Goal: Find contact information: Find contact information

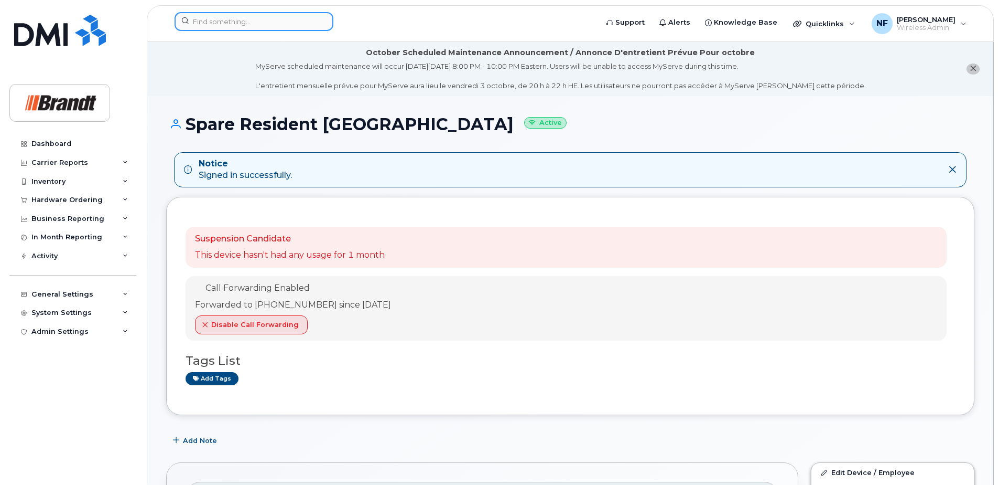
click at [271, 23] on input at bounding box center [254, 21] width 159 height 19
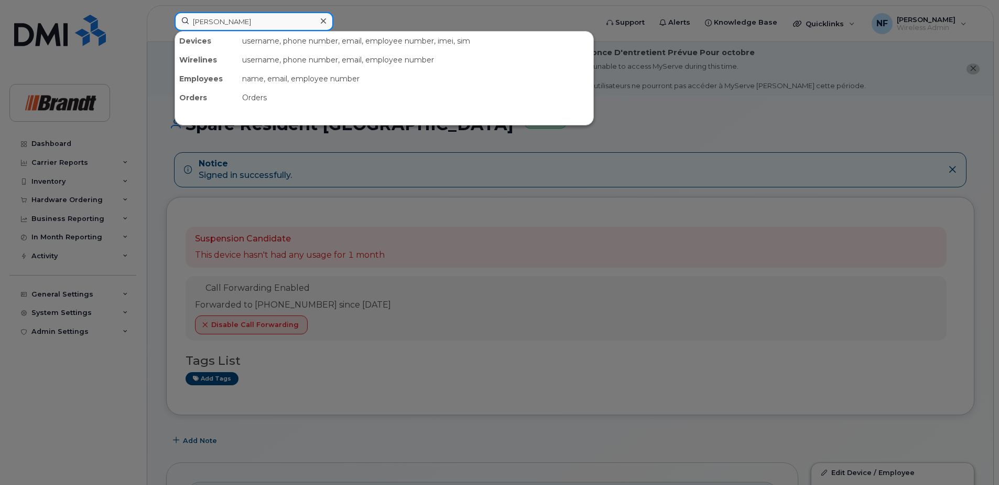
type input "jack shewan"
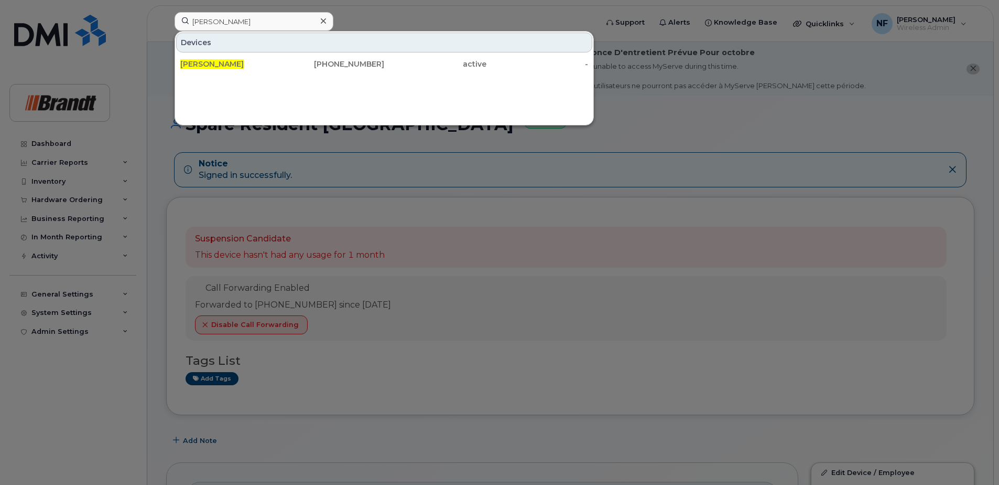
click at [406, 66] on div "active" at bounding box center [435, 64] width 102 height 10
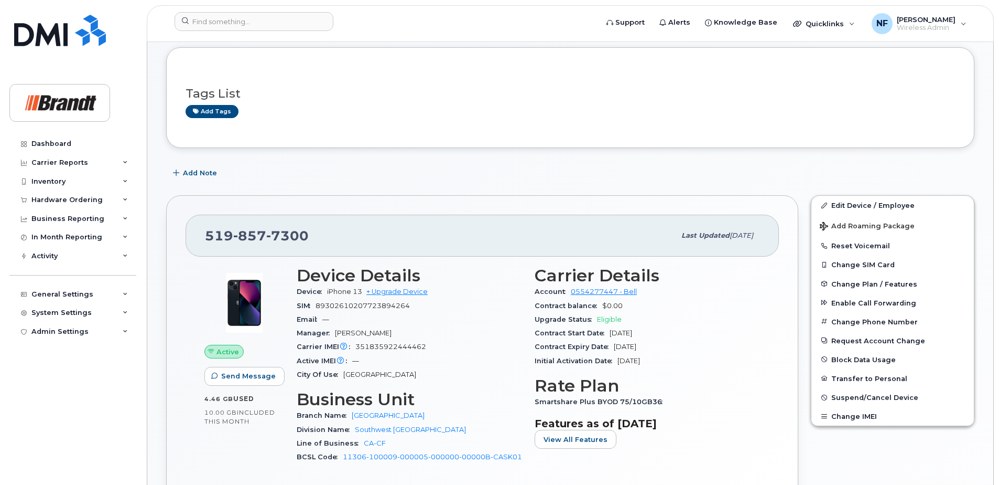
scroll to position [157, 0]
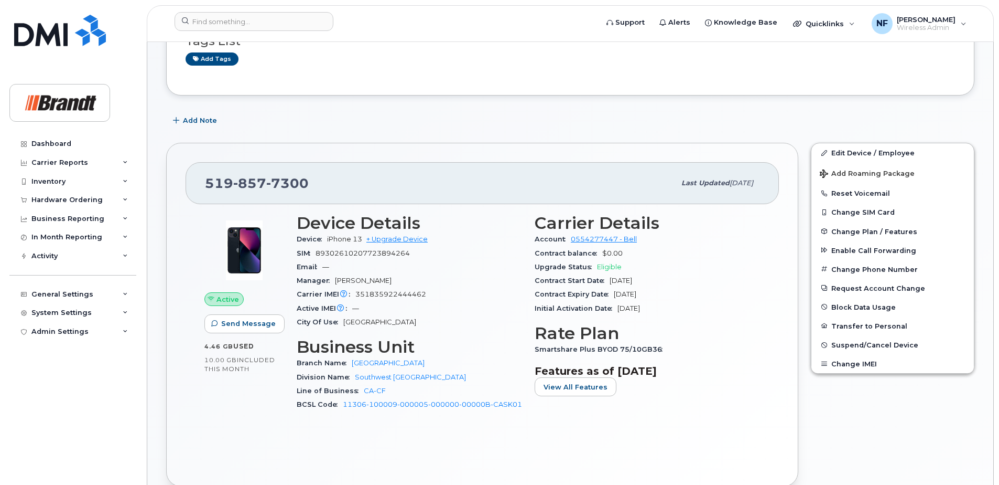
click at [400, 256] on span "89302610207723894264" at bounding box center [363, 253] width 94 height 8
copy span "89302610207723894264"
click at [261, 17] on input at bounding box center [254, 21] width 159 height 19
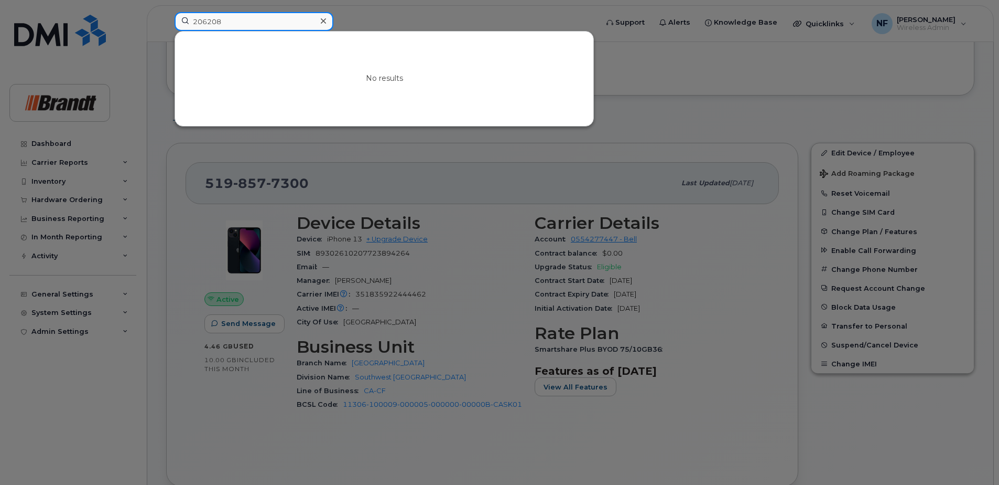
type input "206208"
click at [325, 18] on icon at bounding box center [323, 21] width 5 height 8
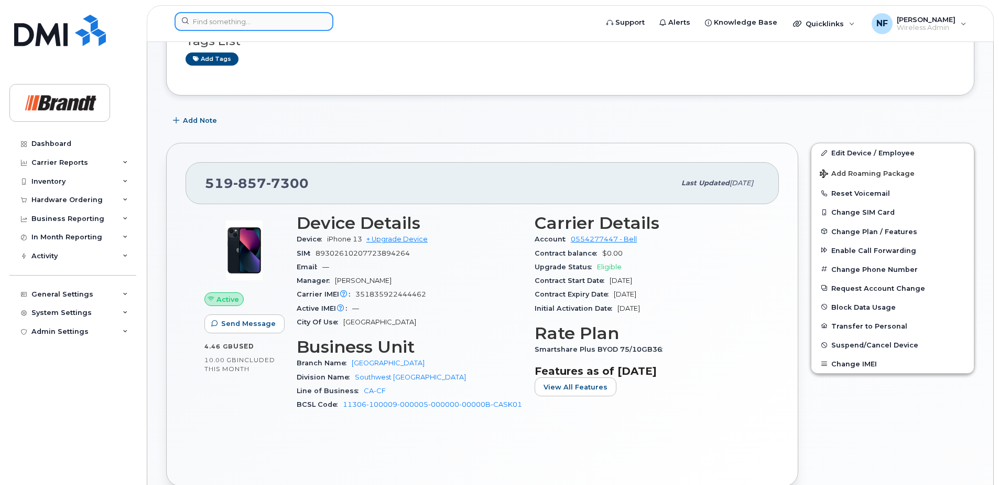
click at [262, 26] on input at bounding box center [254, 21] width 159 height 19
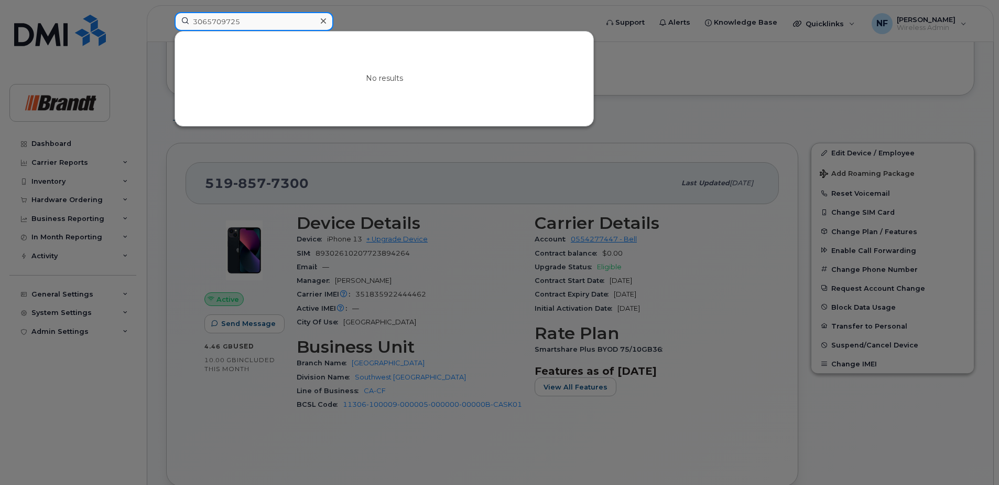
type input "3065709725"
click at [322, 19] on icon at bounding box center [323, 20] width 5 height 5
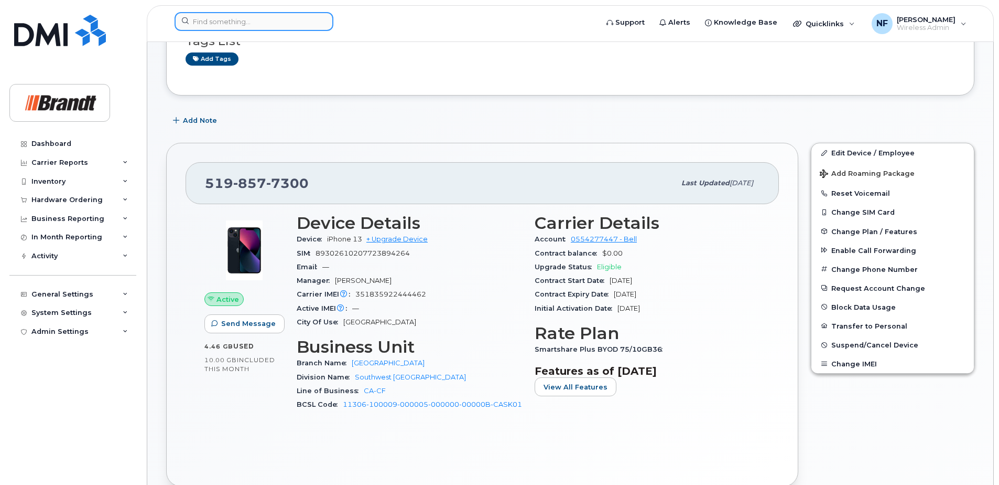
click at [319, 22] on div at bounding box center [254, 21] width 159 height 19
paste input "3065196375"
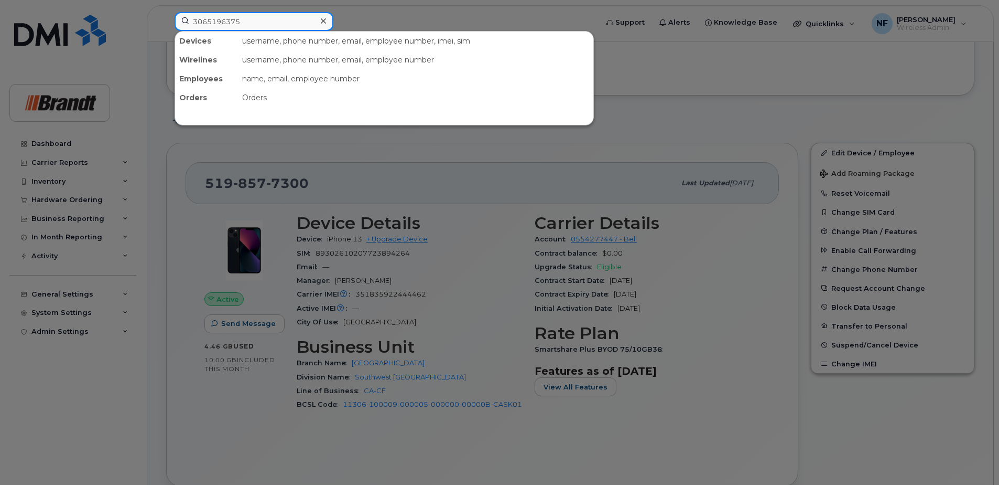
scroll to position [0, 0]
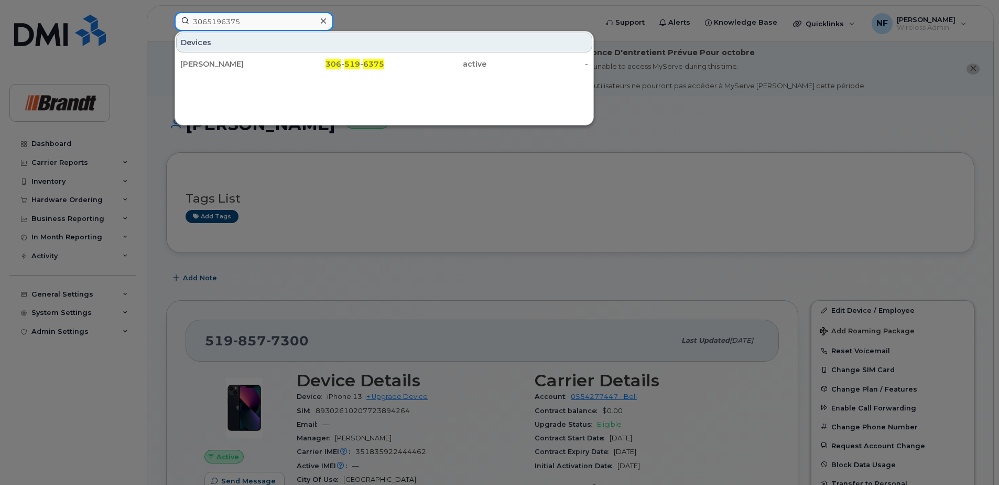
type input "3065196375"
click at [322, 21] on icon at bounding box center [323, 21] width 5 height 8
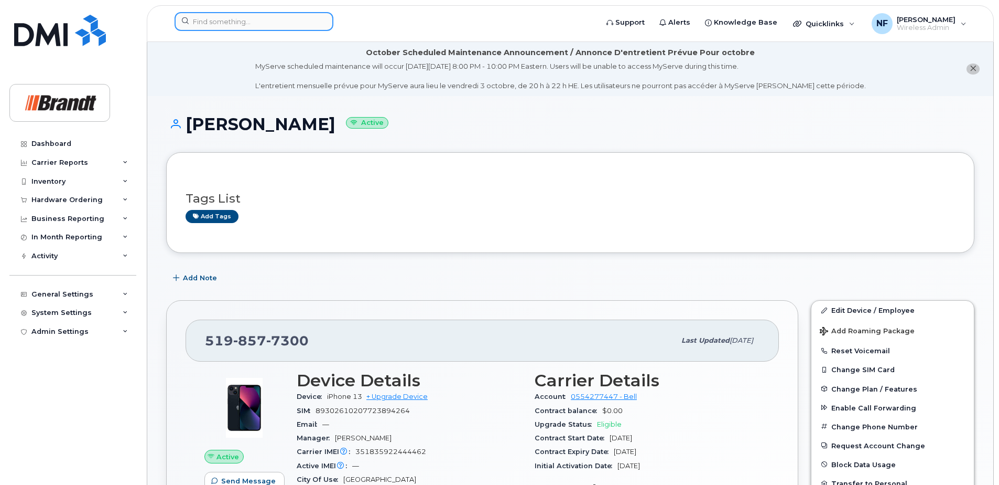
click at [245, 27] on input at bounding box center [254, 21] width 159 height 19
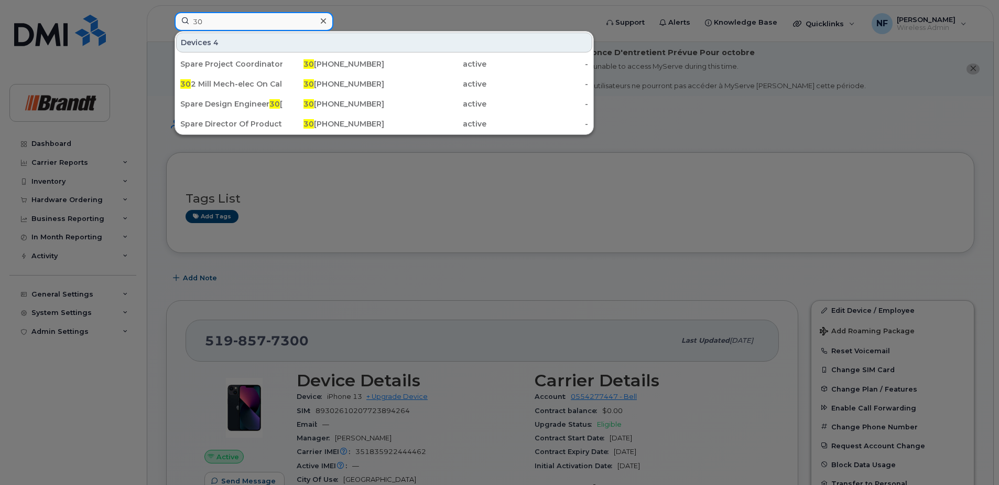
type input "3"
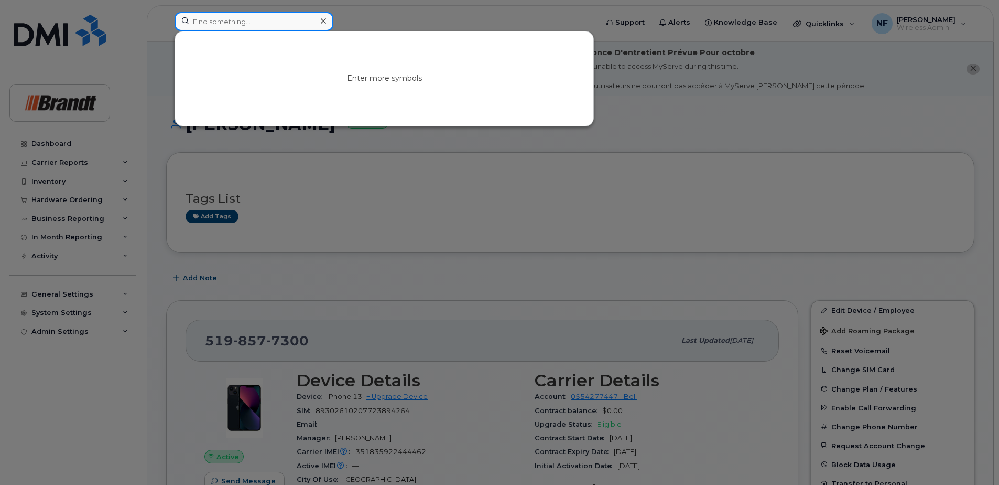
click at [276, 19] on input at bounding box center [254, 21] width 159 height 19
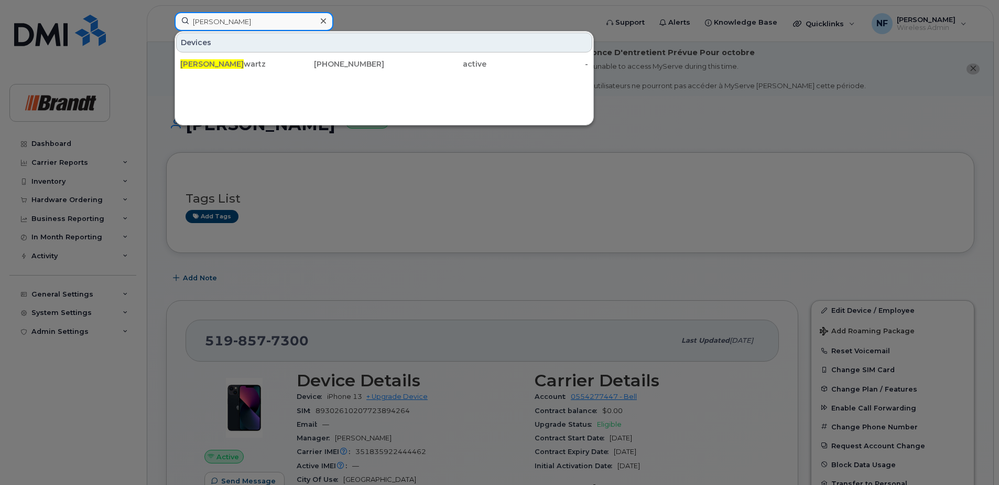
type input "randy sch"
click at [325, 65] on div "306-290-8778" at bounding box center [334, 64] width 102 height 10
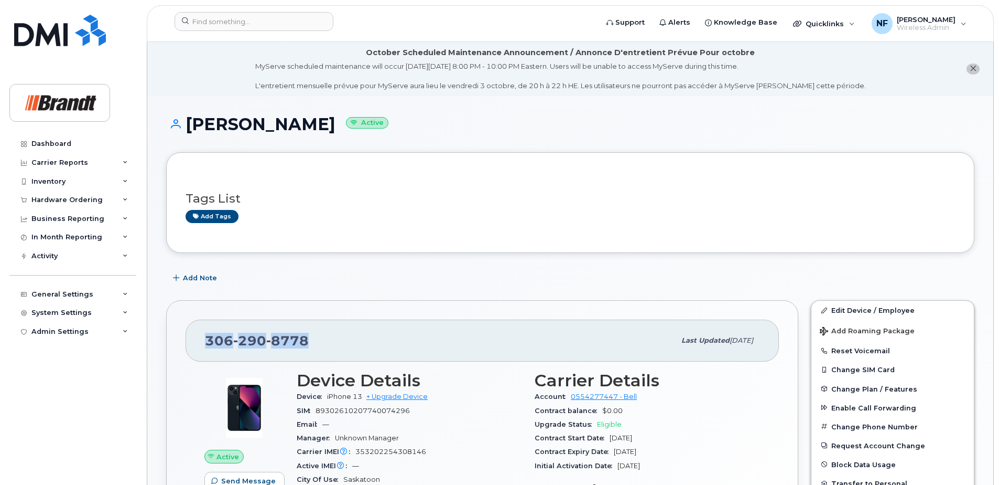
drag, startPoint x: 316, startPoint y: 335, endPoint x: 196, endPoint y: 342, distance: 120.3
click at [196, 342] on div "306 290 8778 Last updated Sep 17, 2025" at bounding box center [483, 340] width 594 height 42
copy span "306 290 8778"
click at [224, 21] on input at bounding box center [254, 21] width 159 height 19
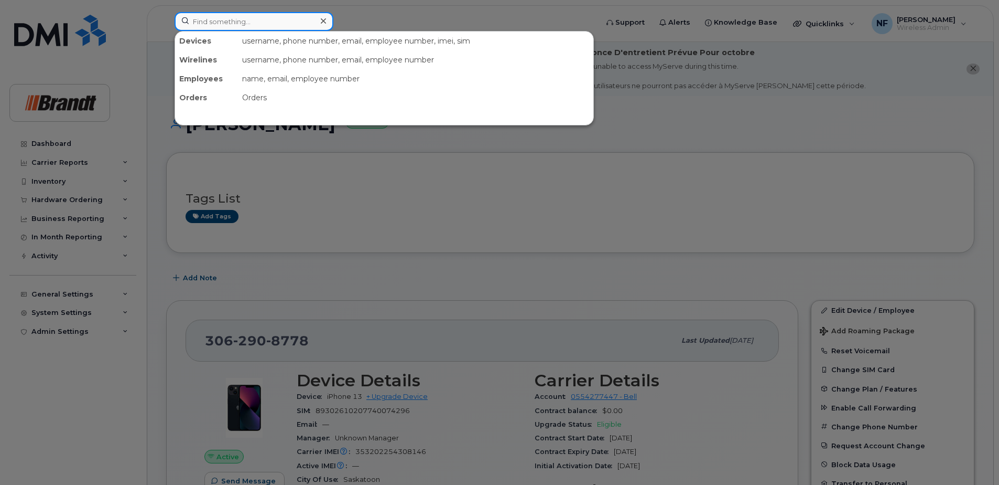
paste input "+14035888420"
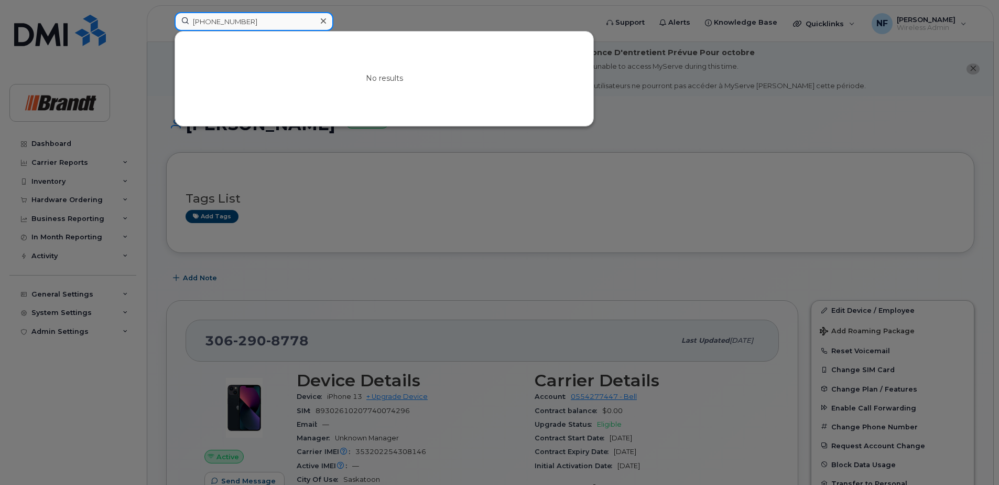
click at [199, 23] on input "+14035888420" at bounding box center [254, 21] width 159 height 19
type input "4035888420"
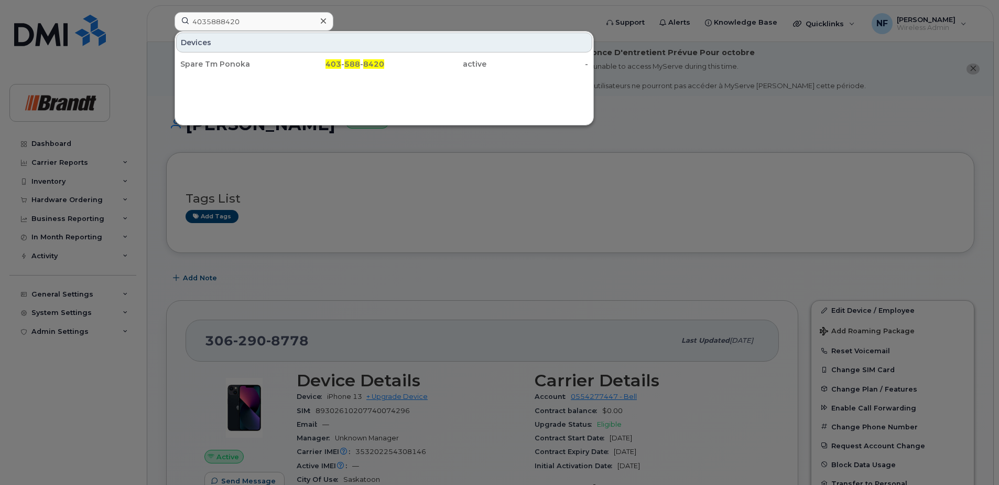
drag, startPoint x: 263, startPoint y: 63, endPoint x: 405, endPoint y: 67, distance: 142.2
click at [263, 63] on div "Spare Tm Ponoka" at bounding box center [231, 64] width 102 height 10
